Goal: Task Accomplishment & Management: Manage account settings

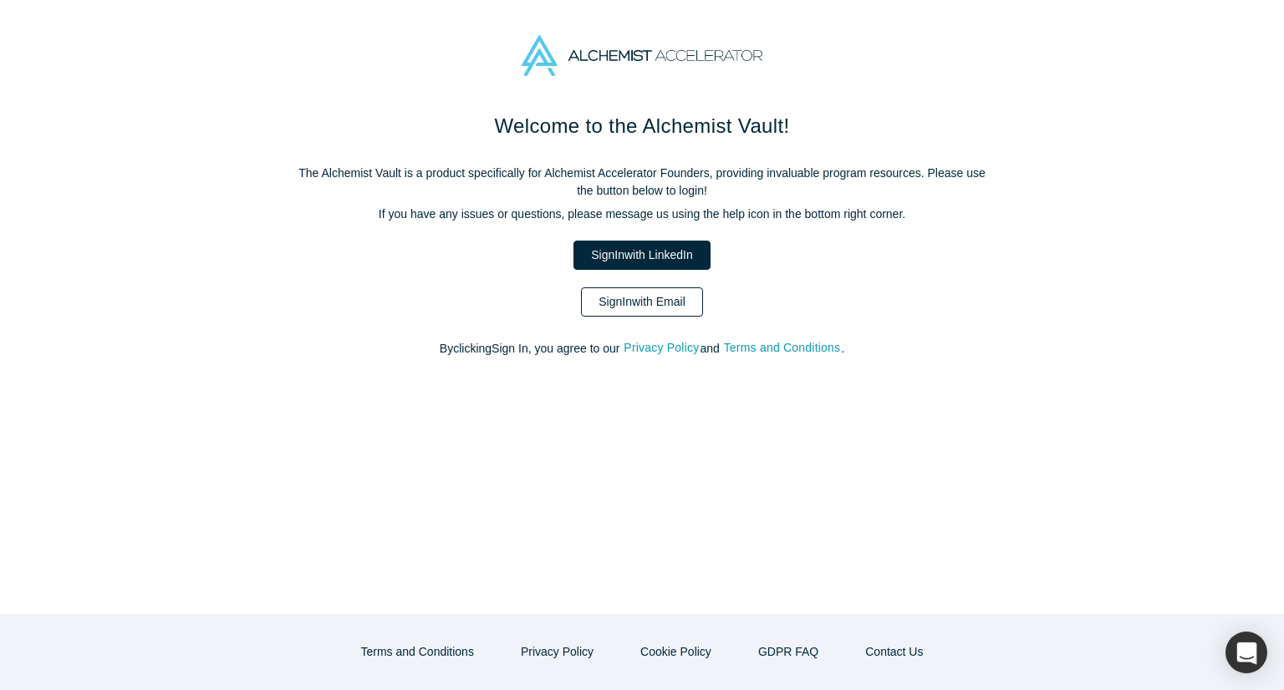
click at [649, 308] on link "Sign In with Email" at bounding box center [642, 301] width 122 height 29
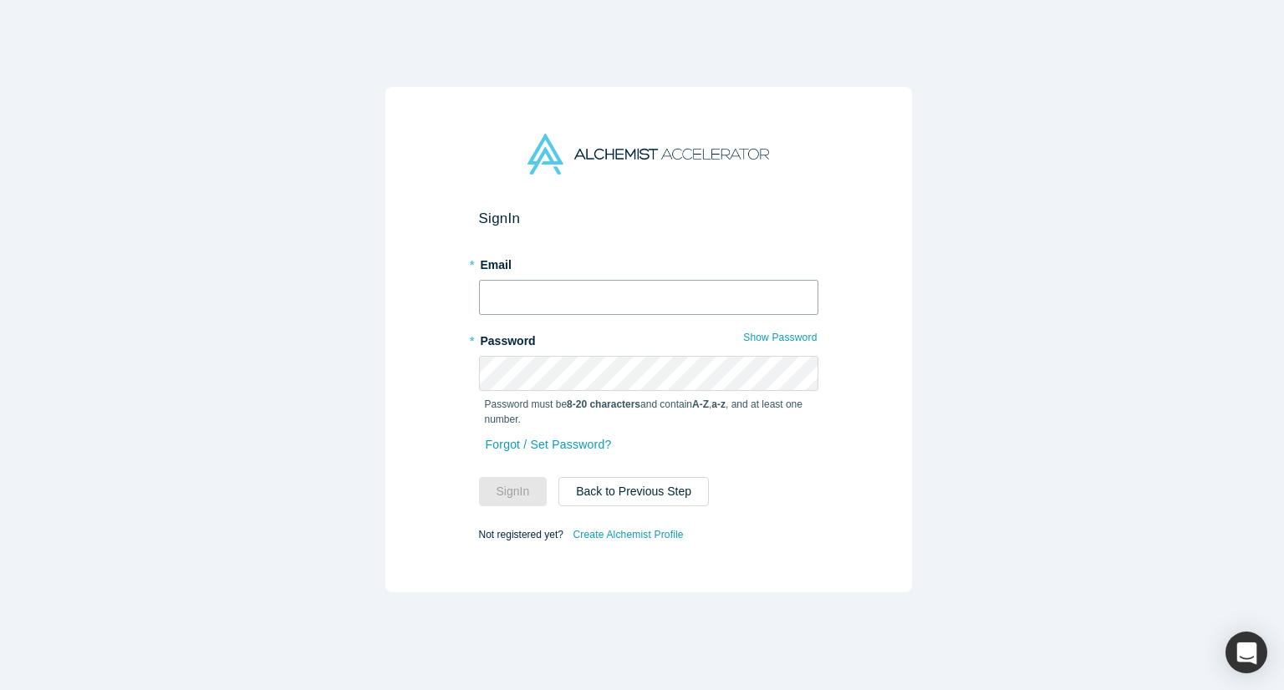
click at [613, 294] on input "text" at bounding box center [648, 297] width 339 height 35
paste input "[PERSON_NAME][EMAIL_ADDRESS][DOMAIN_NAME]"
type input "[PERSON_NAME][EMAIL_ADDRESS][DOMAIN_NAME]"
click at [431, 290] on div "Sign In * Email [PERSON_NAME][EMAIL_ADDRESS][DOMAIN_NAME] * Password Show Passw…" at bounding box center [648, 340] width 527 height 506
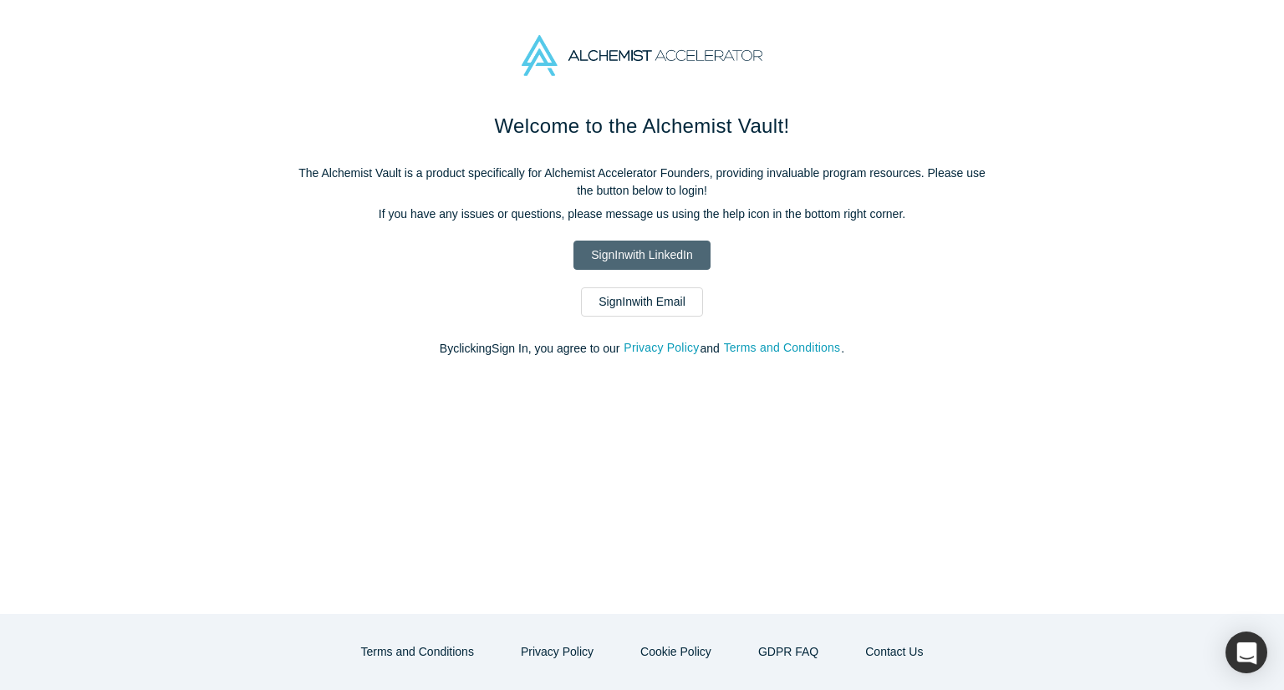
click at [608, 257] on link "Sign In with LinkedIn" at bounding box center [641, 255] width 136 height 29
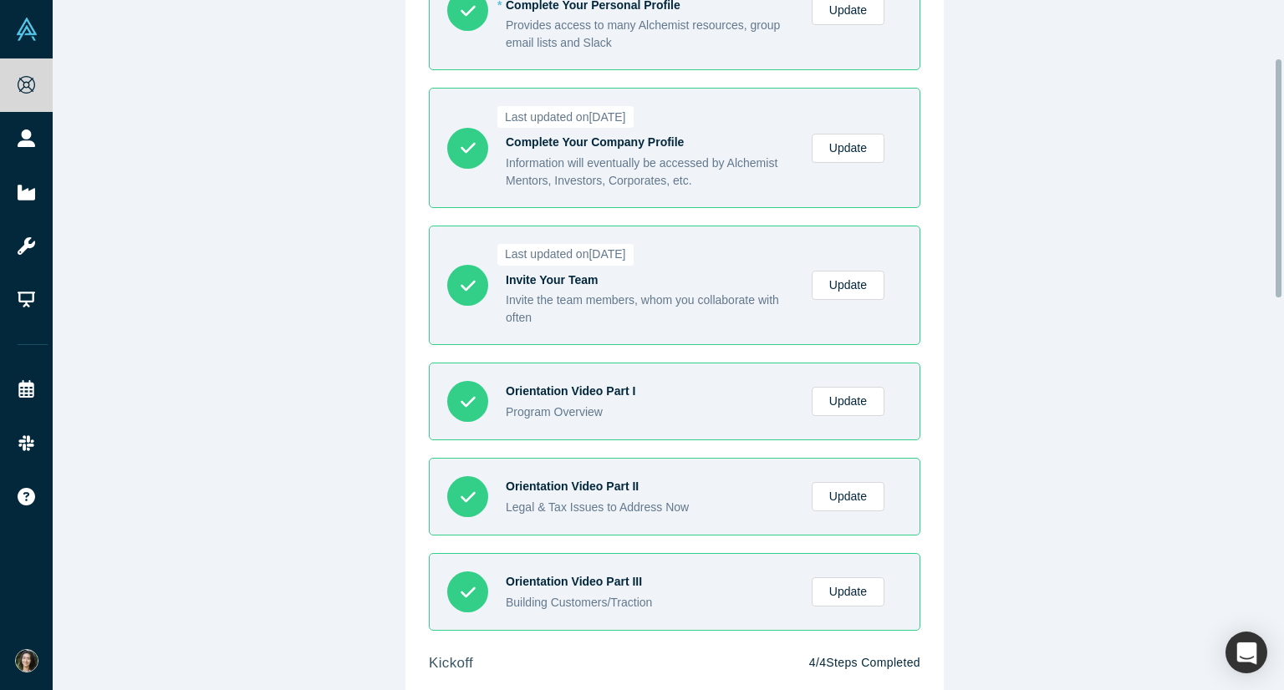
scroll to position [251, 0]
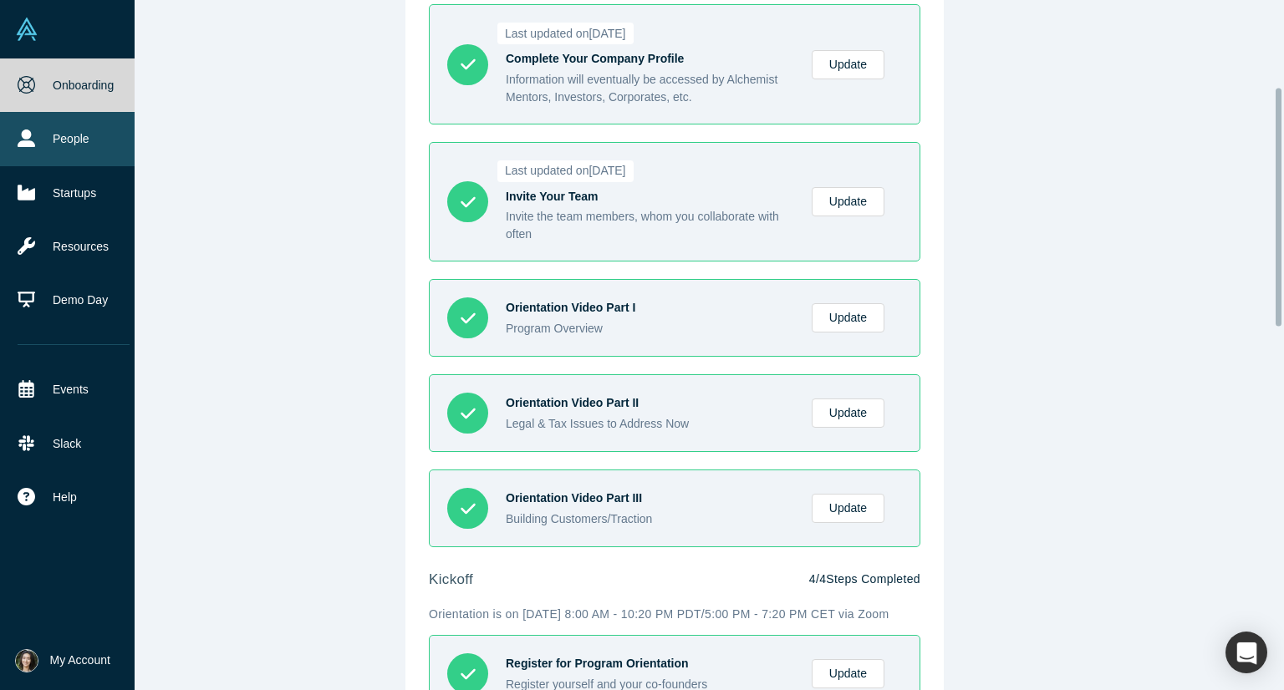
click at [42, 138] on link "People" at bounding box center [73, 138] width 147 height 53
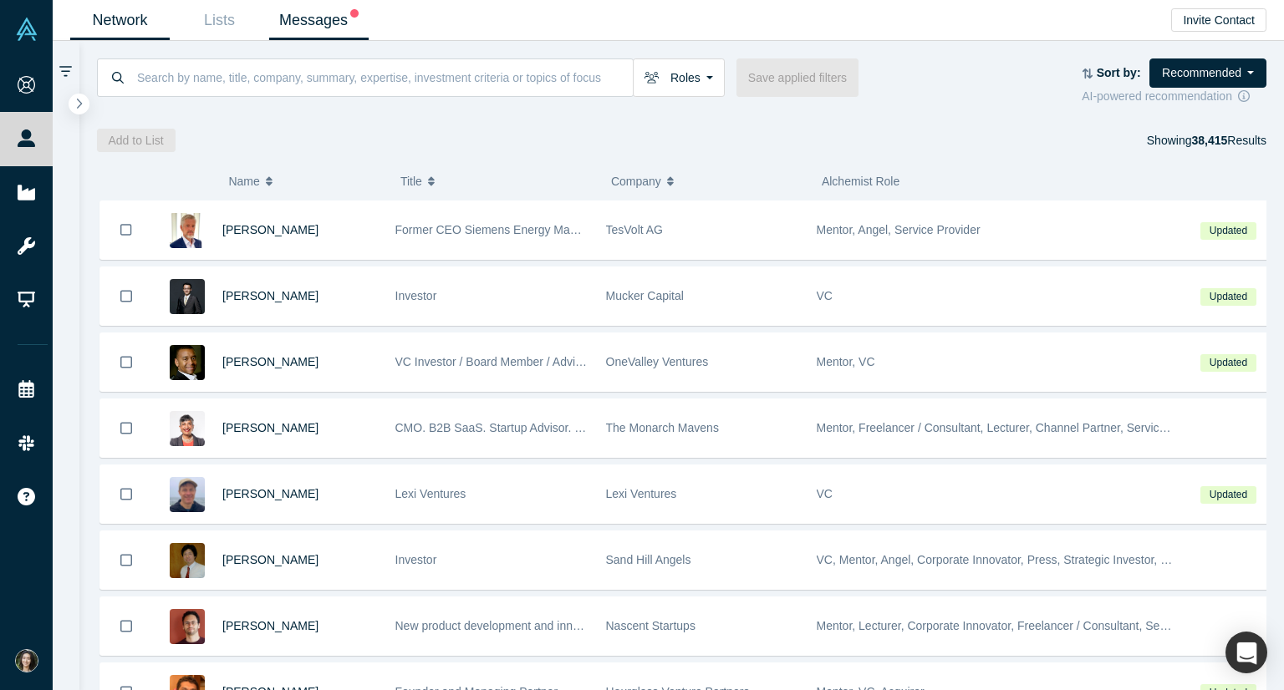
click at [284, 11] on link "Messages" at bounding box center [318, 20] width 99 height 39
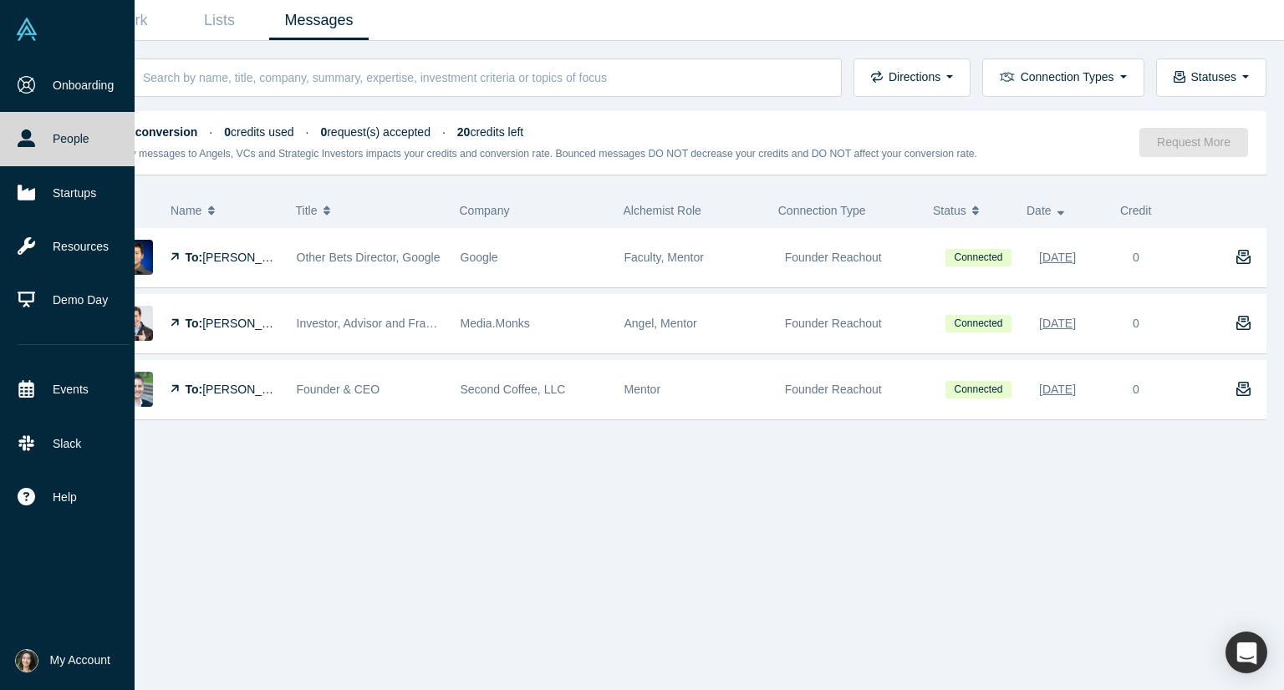
click at [66, 654] on span "My Account" at bounding box center [80, 661] width 60 height 18
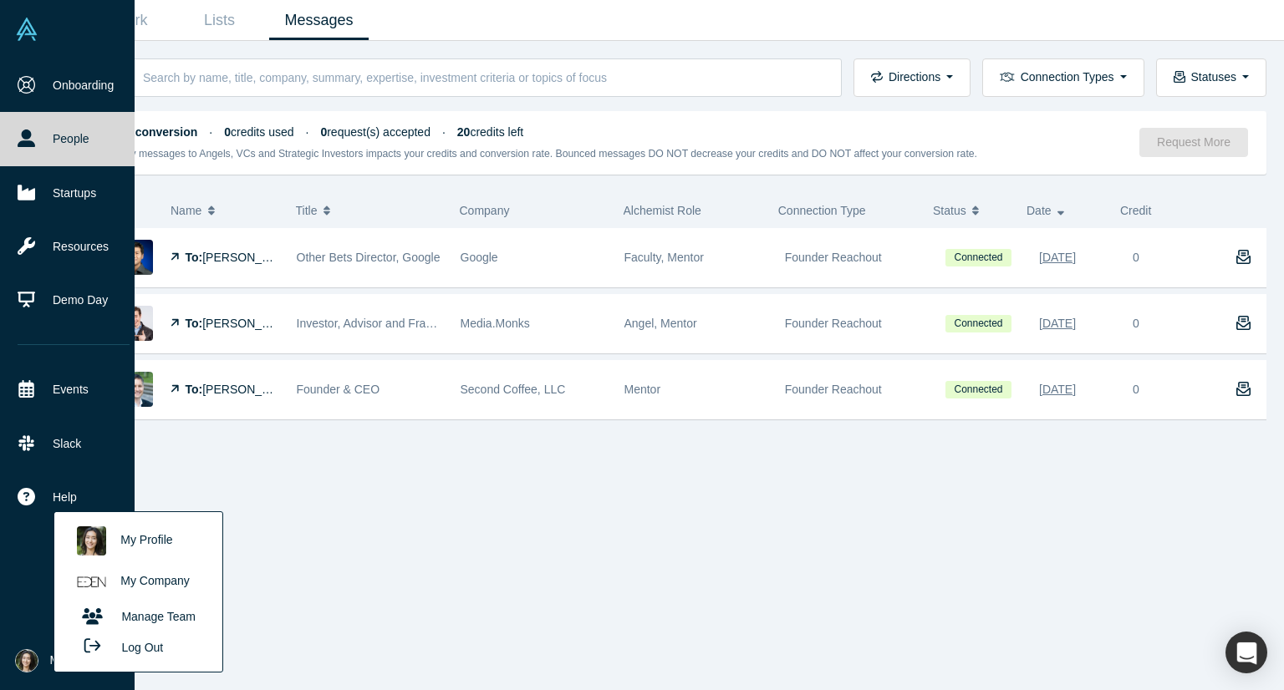
click at [150, 542] on link "My Profile" at bounding box center [138, 541] width 139 height 41
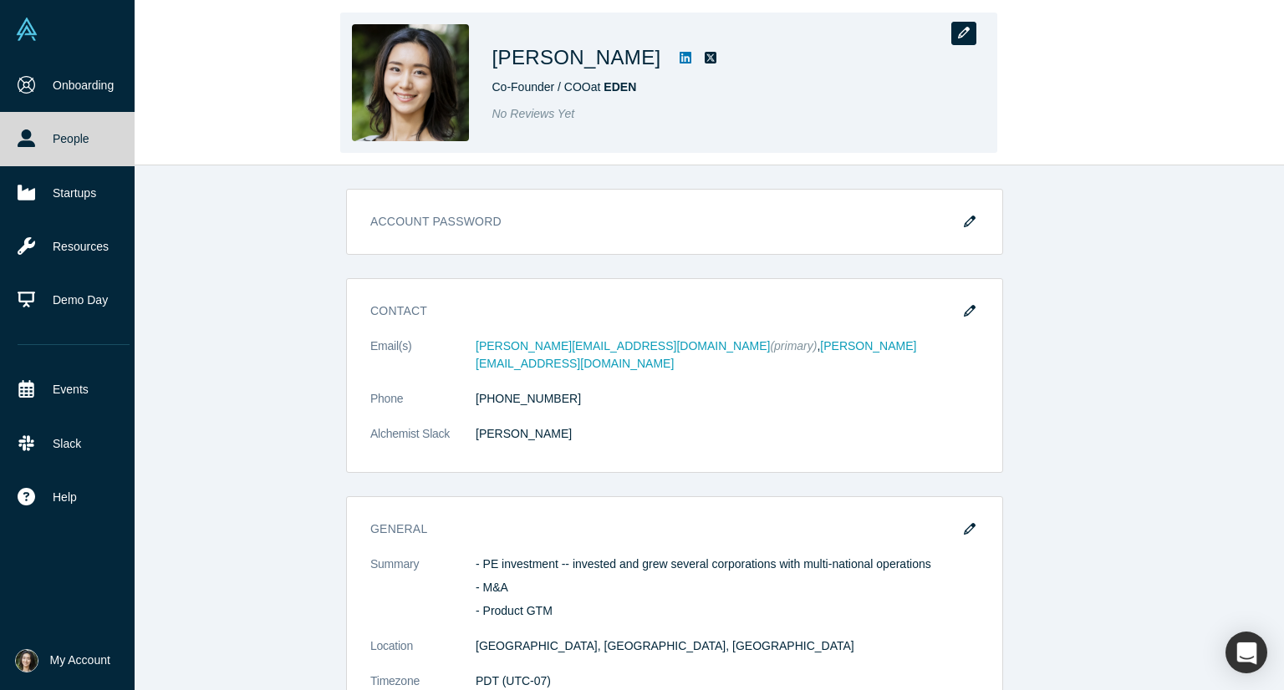
click at [960, 39] on button "button" at bounding box center [963, 33] width 25 height 23
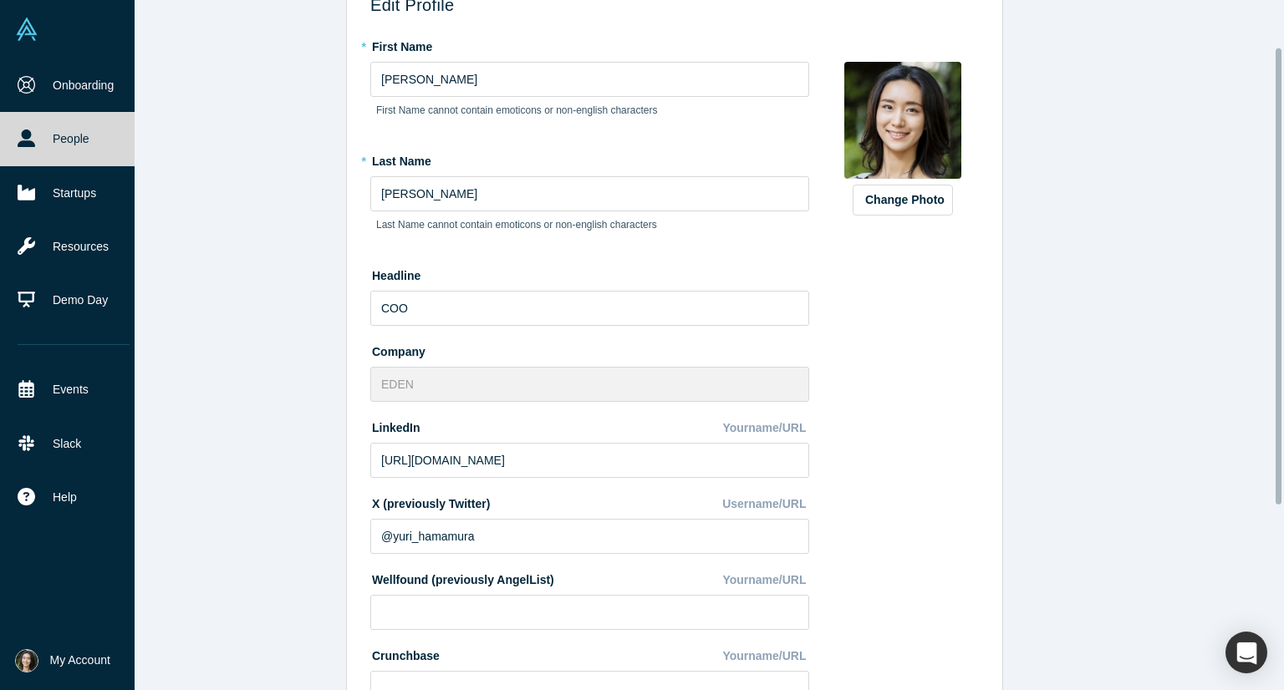
scroll to position [43, 0]
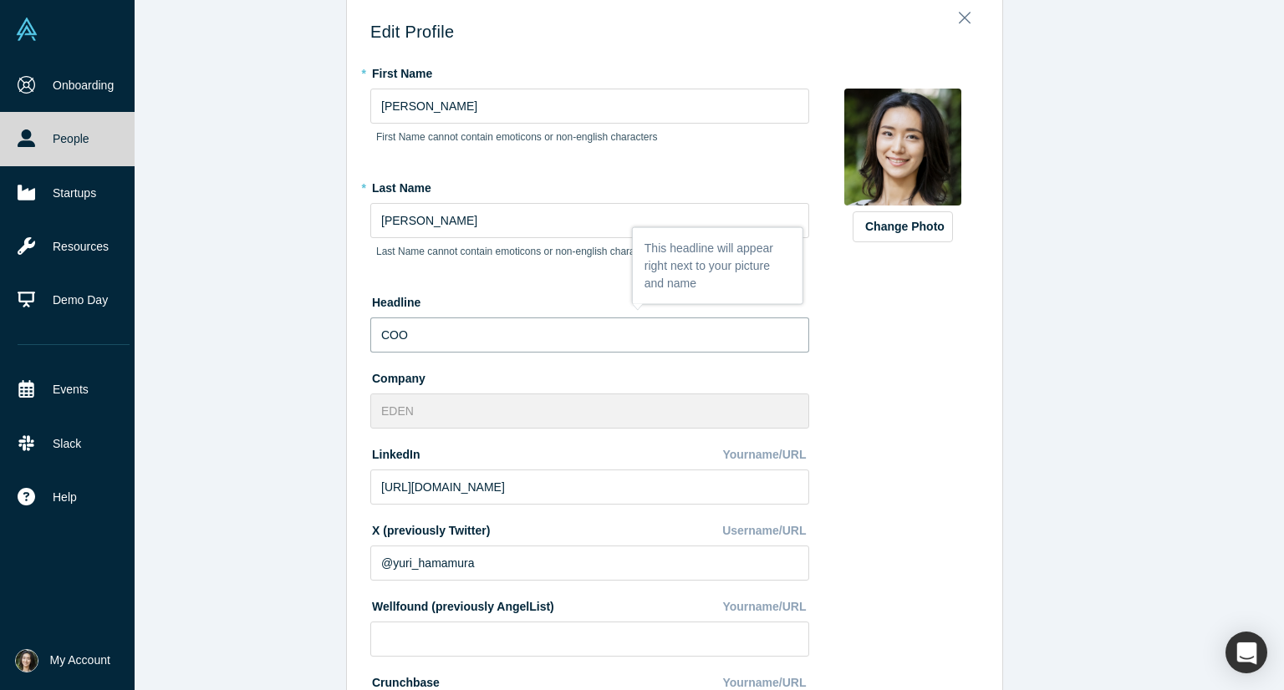
drag, startPoint x: 412, startPoint y: 338, endPoint x: 333, endPoint y: 327, distance: 80.1
click at [333, 327] on div "Edit Profile * First Name [PERSON_NAME] First Name cannot contain emoticons or …" at bounding box center [675, 351] width 1244 height 703
type input "Advisor"
click at [330, 288] on div "Edit Profile * First Name [PERSON_NAME] First Name cannot contain emoticons or …" at bounding box center [675, 351] width 1244 height 703
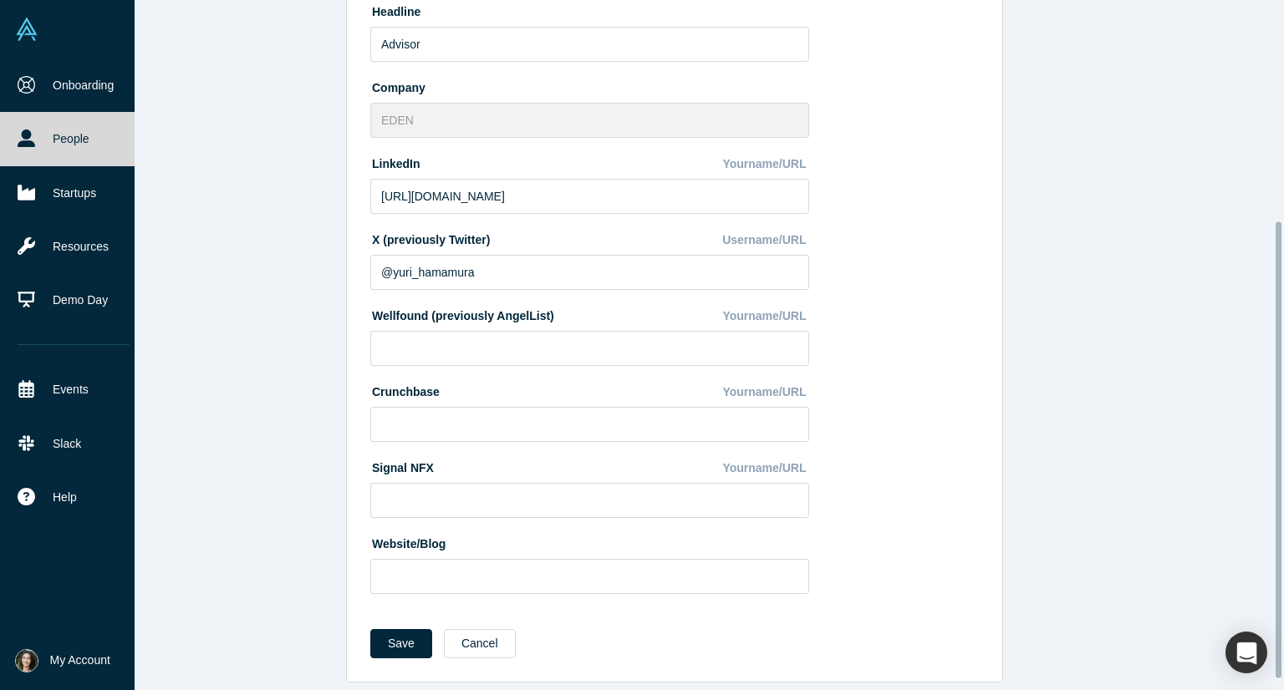
scroll to position [349, 0]
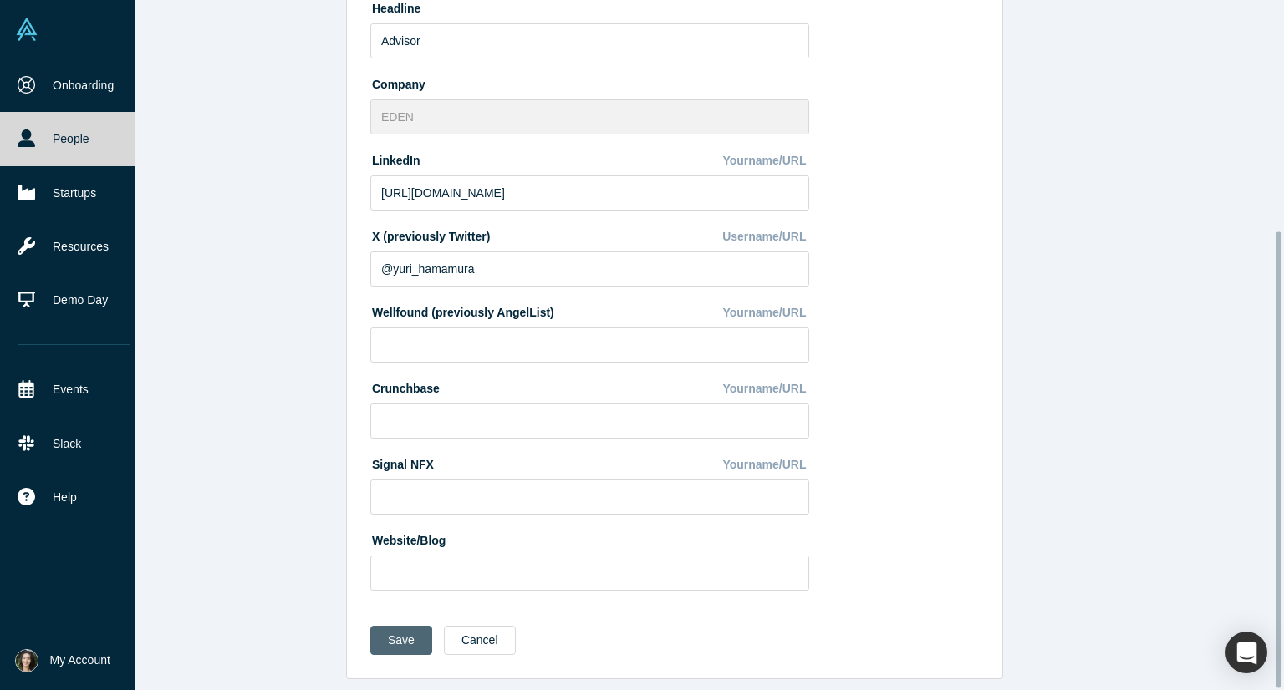
click at [393, 636] on button "Save" at bounding box center [401, 640] width 62 height 29
